Goal: Task Accomplishment & Management: Manage account settings

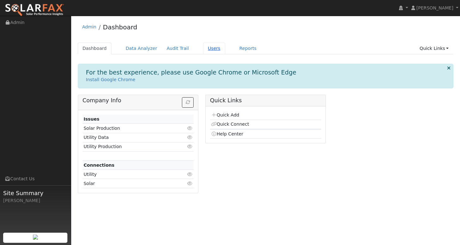
click at [210, 50] on link "Users" at bounding box center [214, 49] width 22 height 12
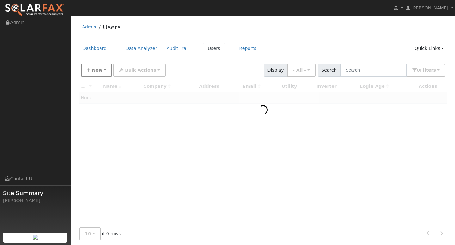
click at [96, 73] on button "New" at bounding box center [96, 70] width 31 height 13
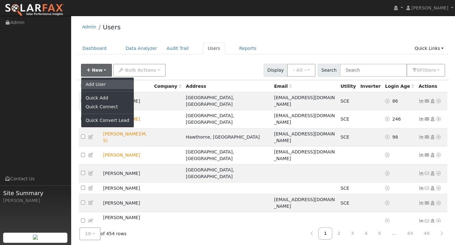
click at [98, 83] on link "Add User" at bounding box center [107, 84] width 53 height 9
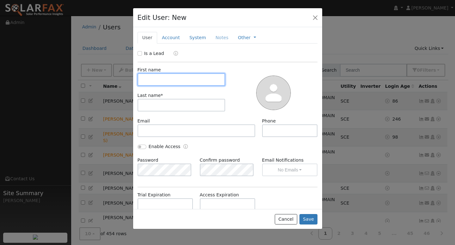
click at [173, 81] on input "text" at bounding box center [182, 79] width 88 height 13
type input "[PERSON_NAME]"
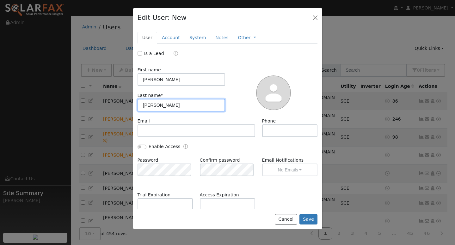
type input "[PERSON_NAME]"
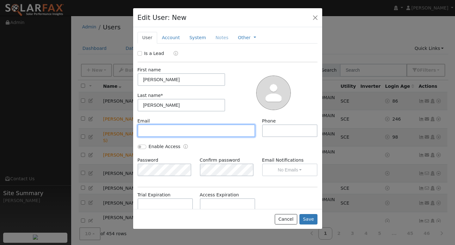
paste input "[EMAIL_ADDRESS][DOMAIN_NAME]"
type input "[EMAIL_ADDRESS][DOMAIN_NAME]"
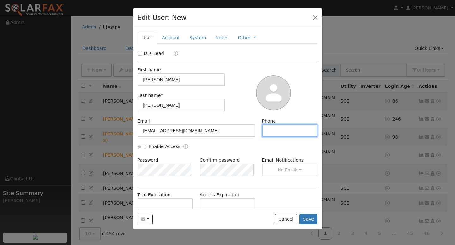
paste input "[PHONE_NUMBER]"
type input "[PHONE_NUMBER]"
click at [311, 222] on button "Save" at bounding box center [309, 219] width 18 height 11
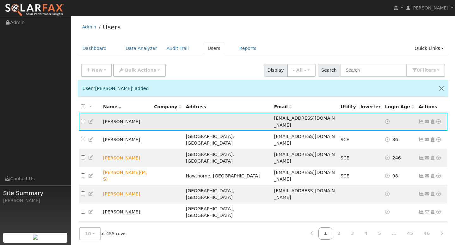
click at [437, 120] on icon at bounding box center [439, 122] width 6 height 4
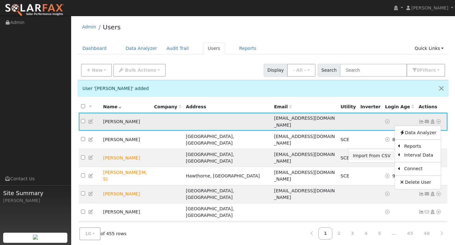
click at [372, 153] on link "Import From CSV" at bounding box center [372, 156] width 47 height 9
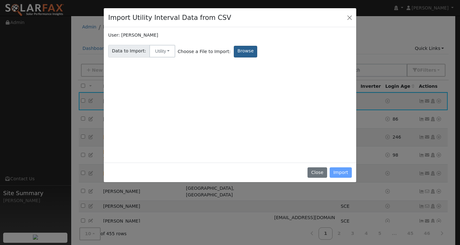
click at [234, 55] on label "Browse" at bounding box center [245, 52] width 23 height 12
click at [0, 0] on input "Browse" at bounding box center [0, 0] width 0 height 0
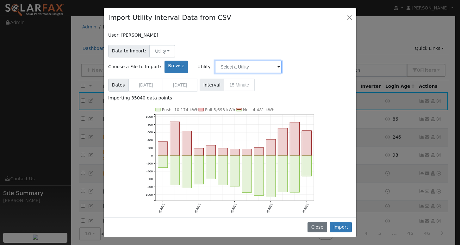
click at [282, 61] on input "text" at bounding box center [248, 67] width 67 height 13
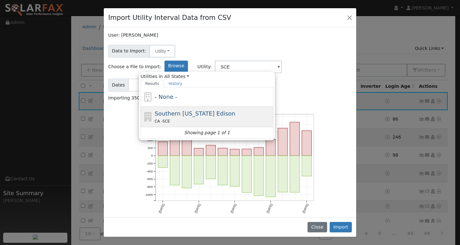
click at [235, 110] on span "Southern [US_STATE] Edison" at bounding box center [195, 113] width 81 height 7
type input "Southern [US_STATE] Edison"
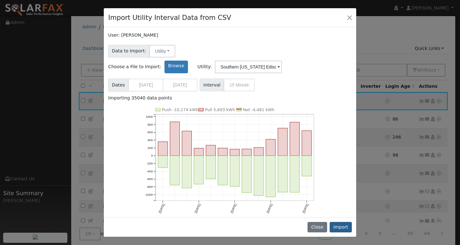
click at [344, 229] on button "Import" at bounding box center [341, 227] width 22 height 11
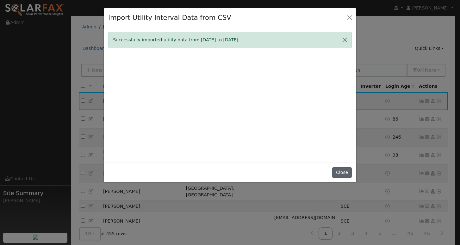
click at [339, 177] on button "Close" at bounding box center [341, 173] width 19 height 11
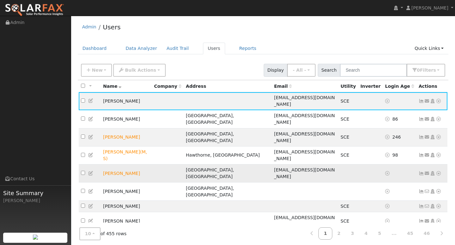
scroll to position [1, 0]
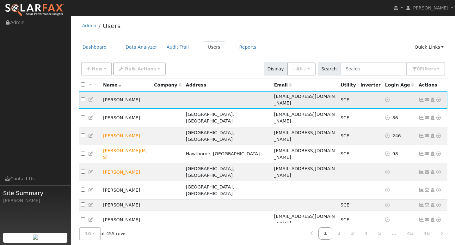
click at [422, 98] on icon at bounding box center [422, 100] width 6 height 4
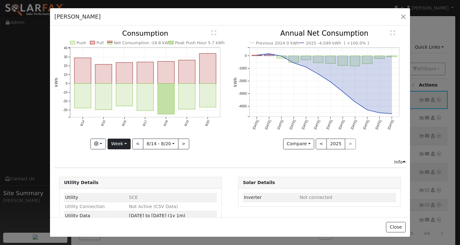
click at [121, 143] on button "Week" at bounding box center [119, 144] width 23 height 11
click at [121, 181] on link "Year" at bounding box center [130, 183] width 44 height 9
type input "[DATE]"
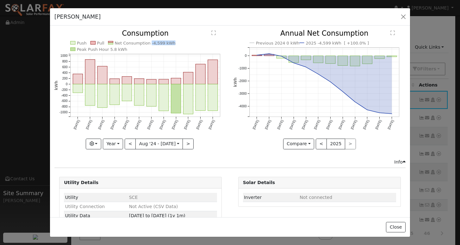
copy text "-4,599 kWh"
drag, startPoint x: 146, startPoint y: 43, endPoint x: 167, endPoint y: 43, distance: 20.9
click at [167, 43] on text "Net Consumption -4,599 kWh" at bounding box center [145, 43] width 61 height 5
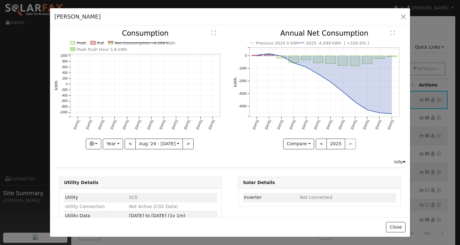
click at [230, 147] on div "Previous 2024 0 kWh 2025 -4,599 kWh [ +100.0% ] [DATE] Sep '[DATE] Nov '[DATE] …" at bounding box center [319, 94] width 179 height 129
click at [406, 18] on button "button" at bounding box center [403, 16] width 9 height 9
